Goal: Navigation & Orientation: Find specific page/section

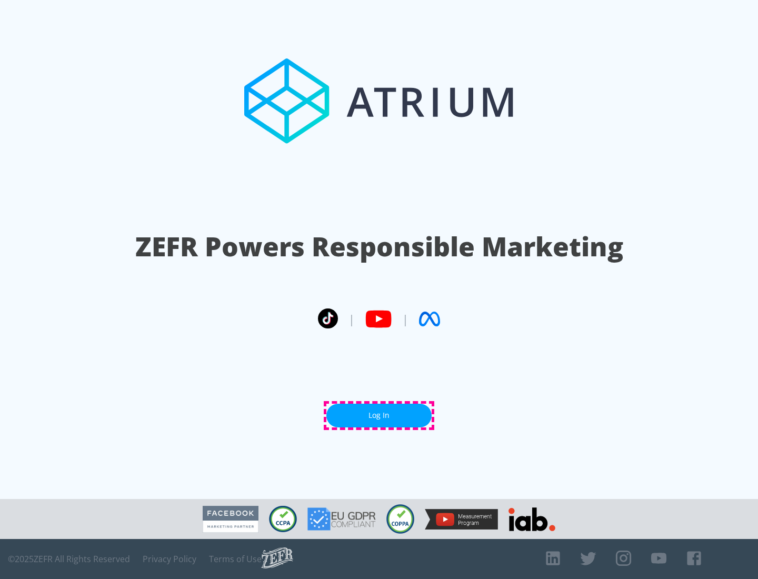
click at [379, 415] on link "Log In" at bounding box center [378, 416] width 105 height 24
